Goal: Information Seeking & Learning: Learn about a topic

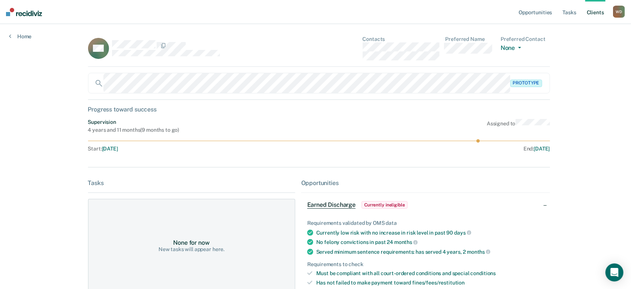
click at [346, 46] on div "WA Contacts Preferred Name Preferred Contact None Call Text Email None" at bounding box center [319, 51] width 462 height 31
click at [589, 10] on link "Client s" at bounding box center [596, 12] width 20 height 24
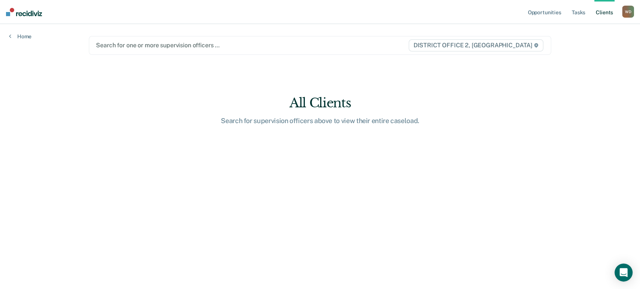
click at [148, 46] on div at bounding box center [252, 45] width 312 height 9
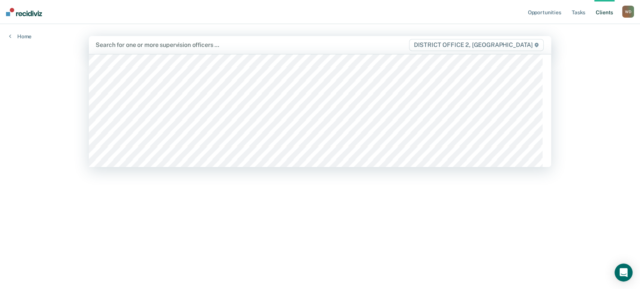
scroll to position [117, 0]
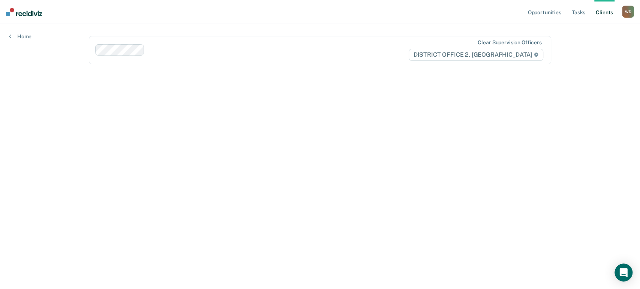
click at [515, 151] on main "Clear supervision officers DISTRICT OFFICE 2, [GEOGRAPHIC_DATA]" at bounding box center [320, 147] width 480 height 247
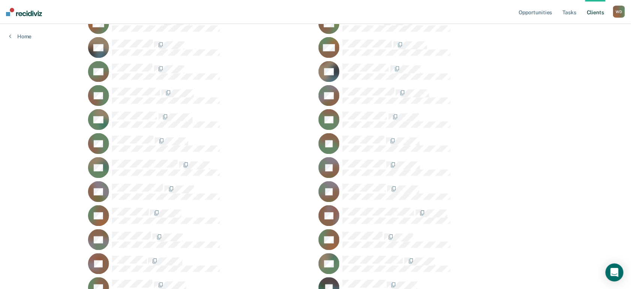
scroll to position [498, 0]
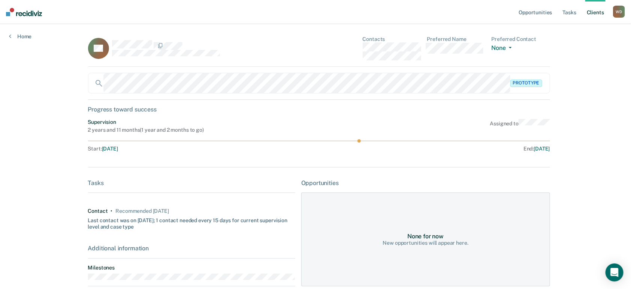
click at [572, 158] on div "Opportunities Tasks Client s [PERSON_NAME] [PERSON_NAME] Profile How it works L…" at bounding box center [315, 198] width 631 height 396
click at [18, 11] on img at bounding box center [24, 12] width 36 height 8
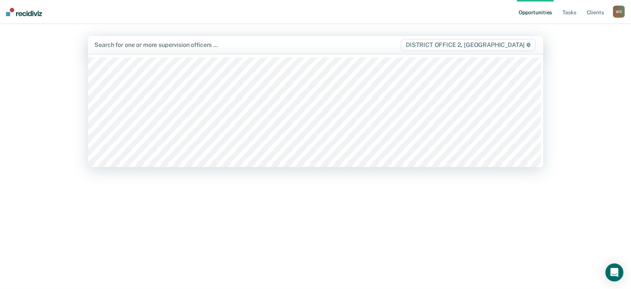
click at [132, 47] on div at bounding box center [248, 44] width 306 height 9
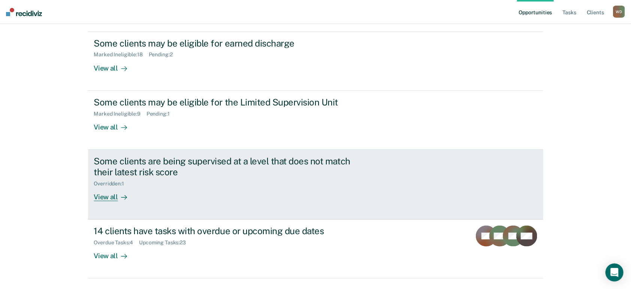
scroll to position [150, 0]
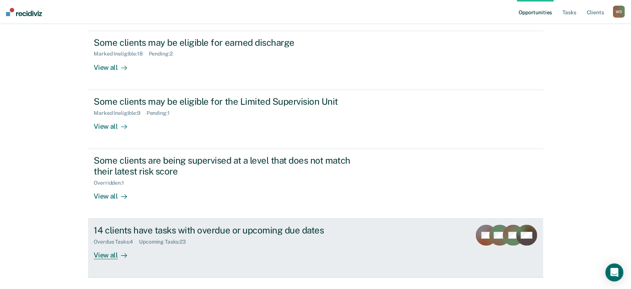
click at [112, 260] on link "14 clients have tasks with overdue or upcoming due dates Overdue Tasks : 4 Upco…" at bounding box center [315, 248] width 455 height 59
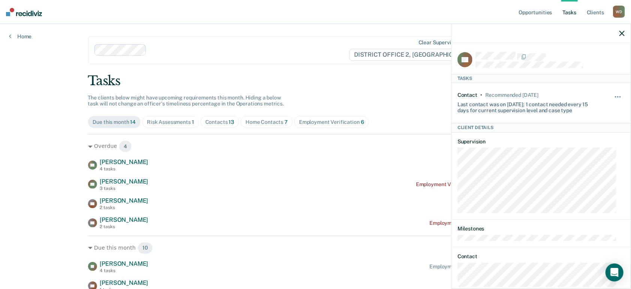
click at [624, 31] on icon "button" at bounding box center [622, 33] width 5 height 5
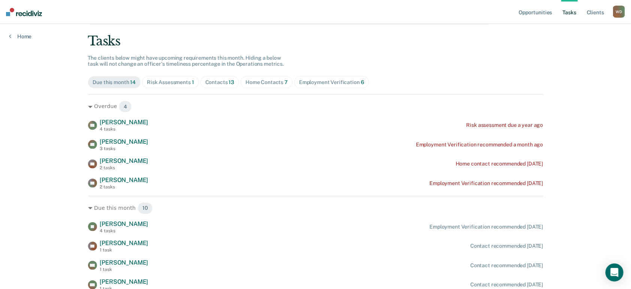
scroll to position [42, 0]
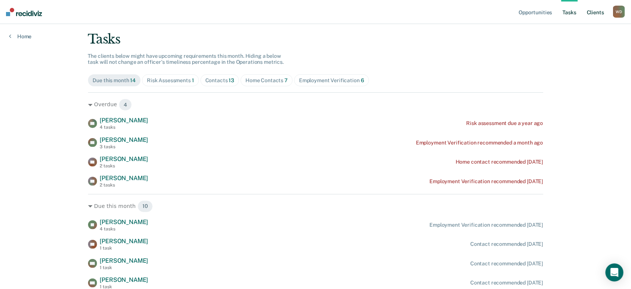
click at [594, 14] on link "Client s" at bounding box center [596, 12] width 20 height 24
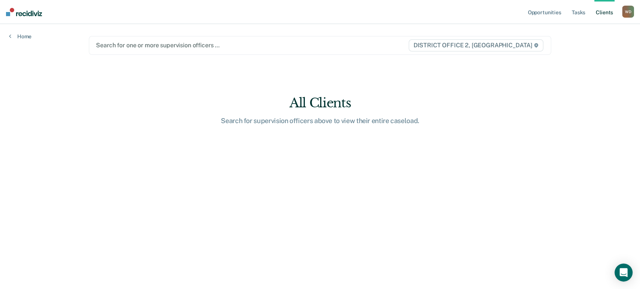
click at [135, 49] on div "Search for one or more supervision officers …" at bounding box center [251, 45] width 313 height 10
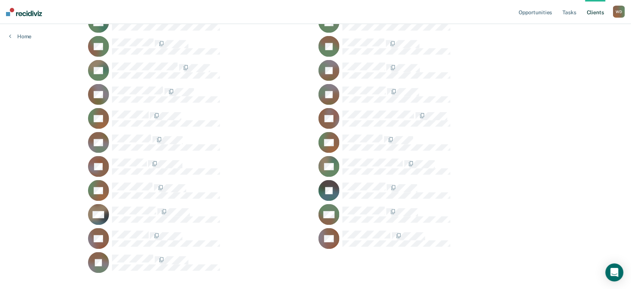
scroll to position [595, 0]
